Goal: Information Seeking & Learning: Compare options

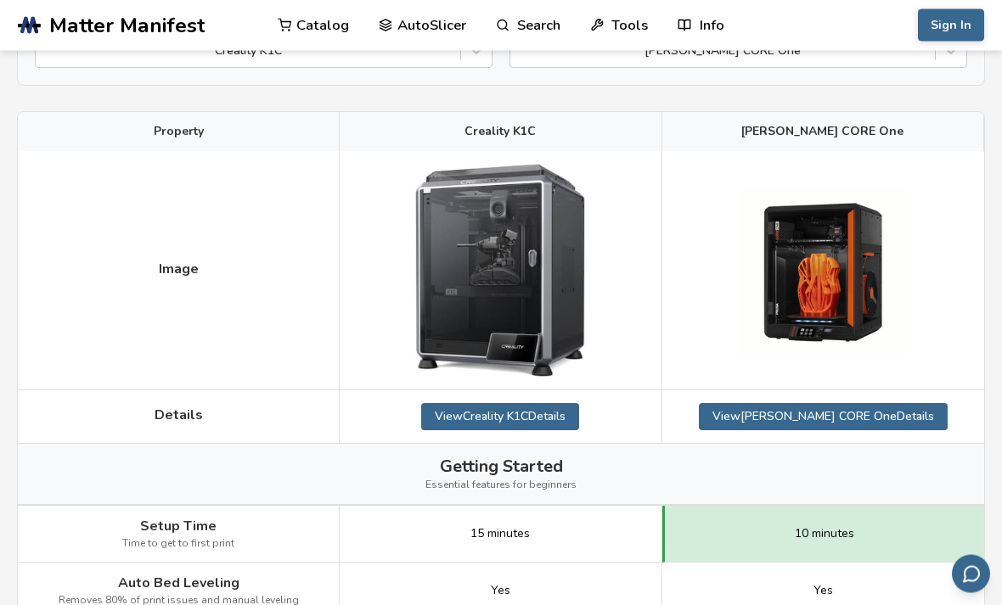
scroll to position [211, 0]
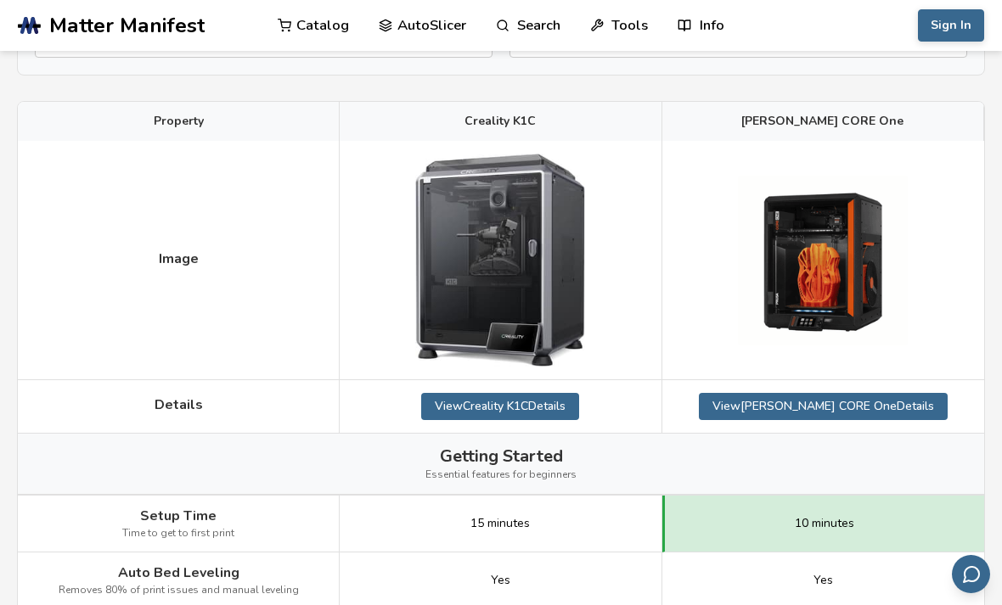
click at [568, 398] on link "View Creality K1C Details" at bounding box center [500, 406] width 158 height 27
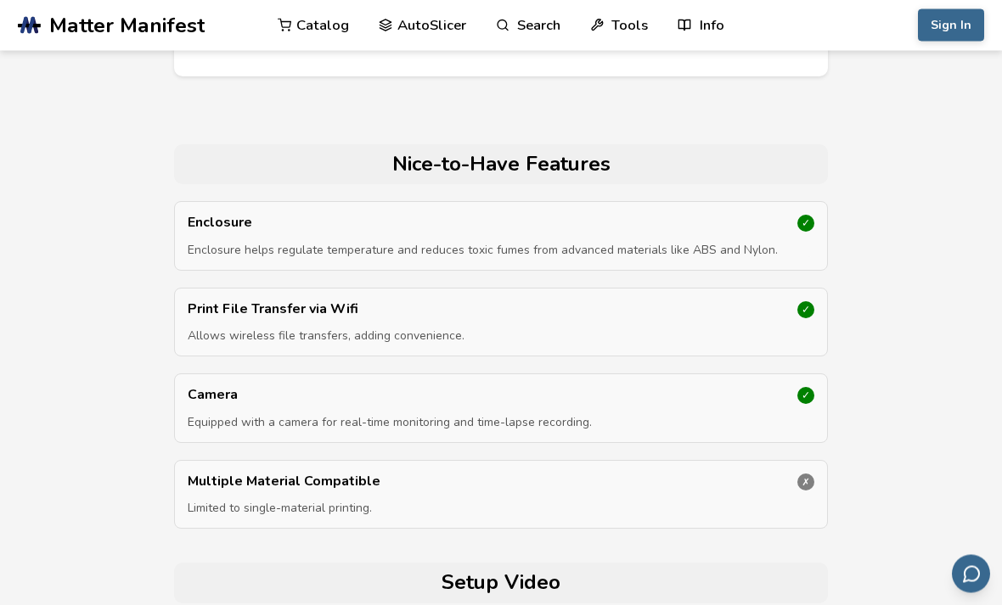
scroll to position [5440, 0]
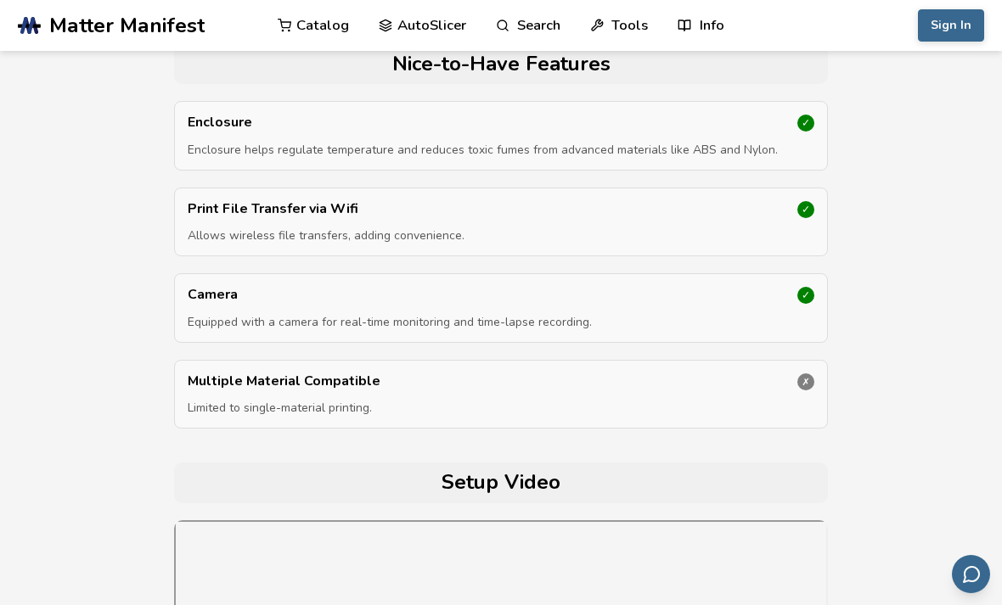
scroll to position [5539, 0]
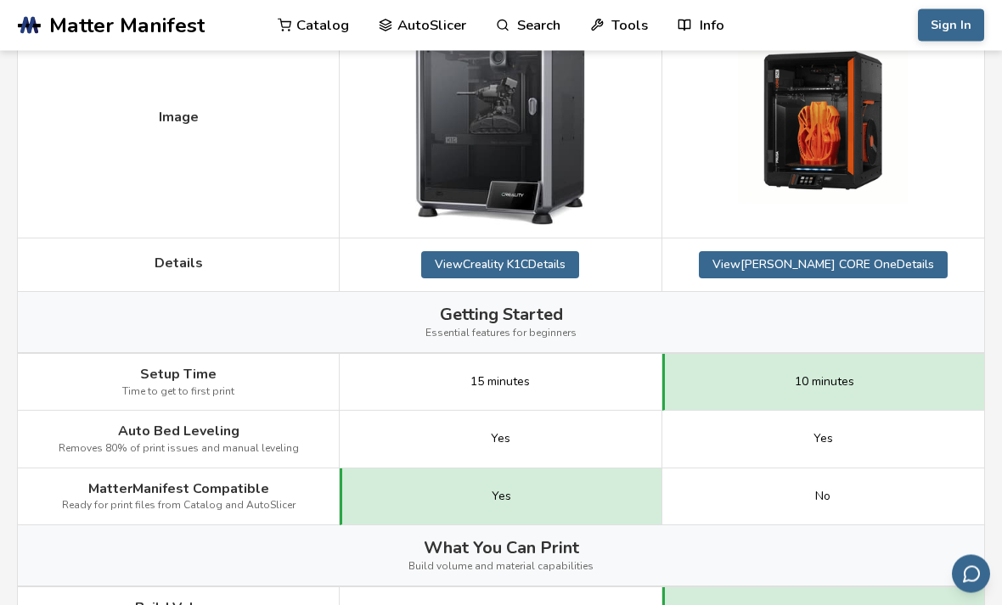
scroll to position [350, 0]
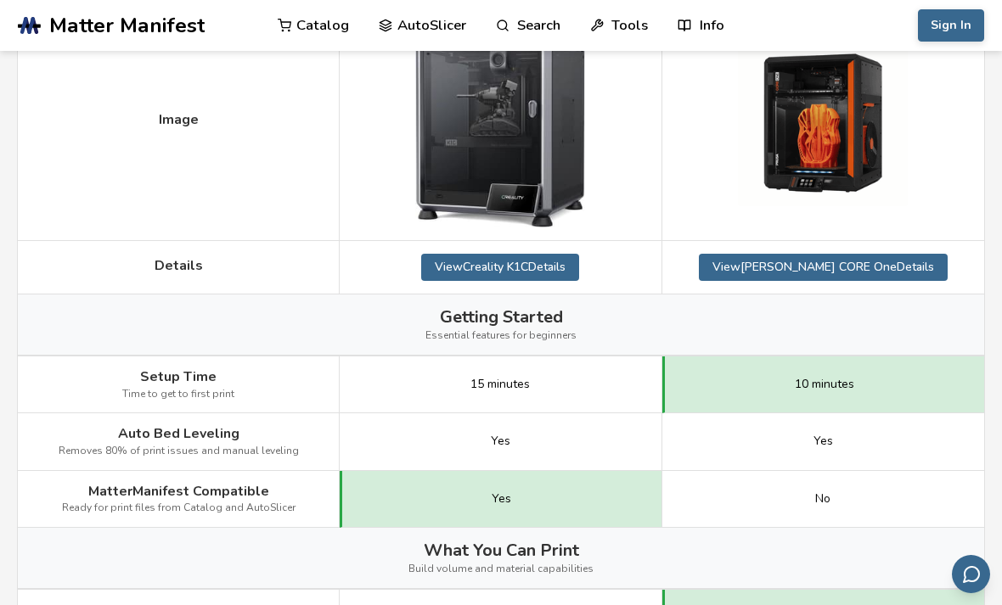
click at [799, 258] on link "View [PERSON_NAME] CORE One Details" at bounding box center [823, 267] width 249 height 27
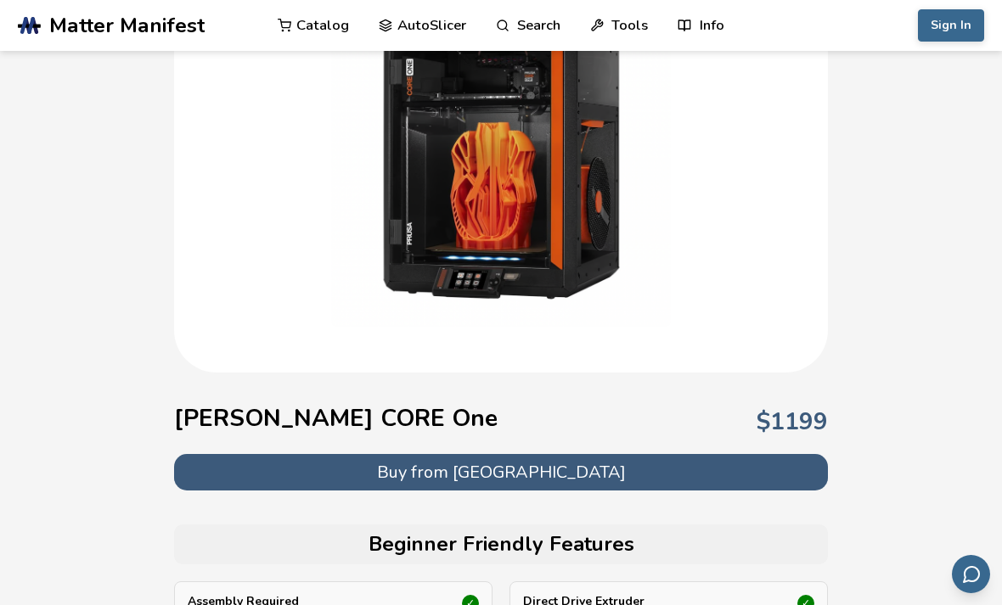
scroll to position [164, 0]
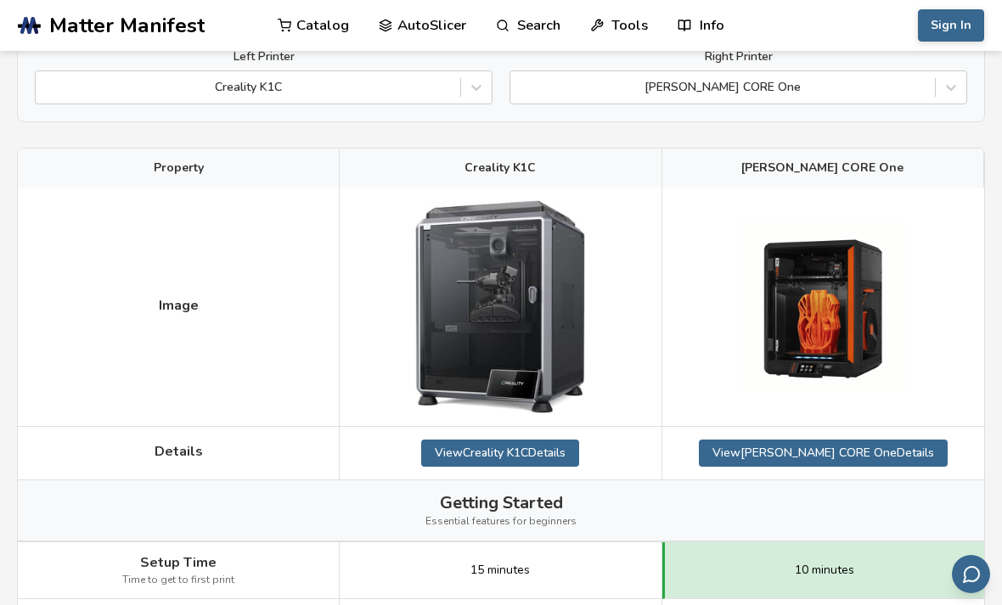
scroll to position [350, 0]
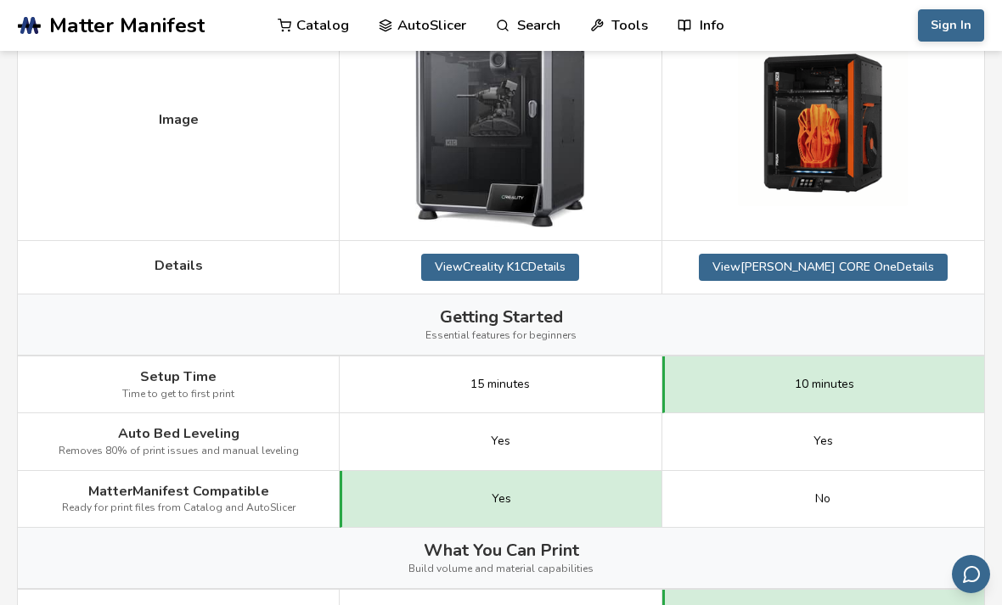
click at [767, 115] on img at bounding box center [823, 122] width 170 height 170
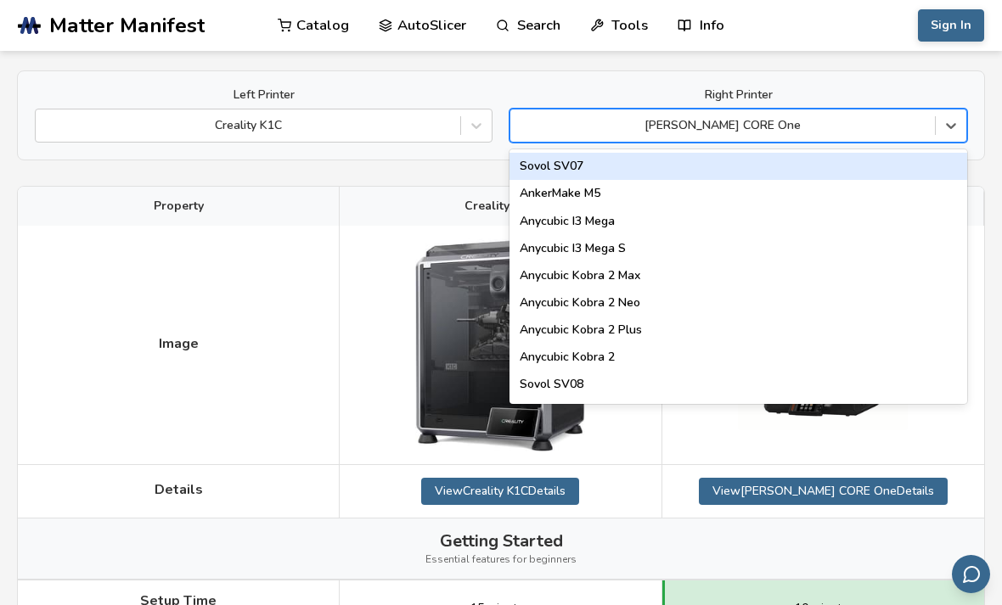
scroll to position [125, 0]
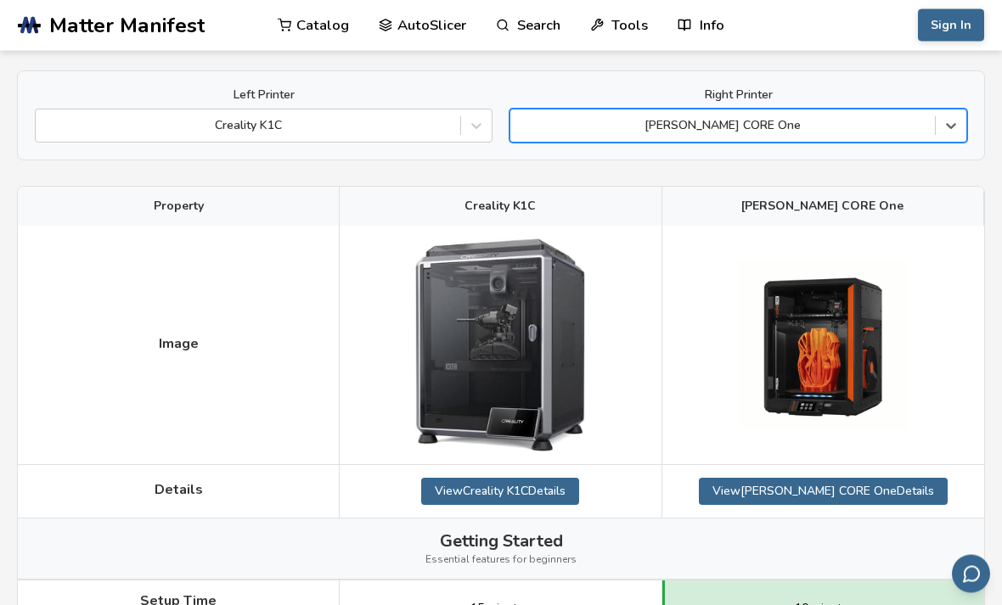
click at [897, 208] on div "[PERSON_NAME] CORE One" at bounding box center [823, 207] width 322 height 39
